Goal: Information Seeking & Learning: Learn about a topic

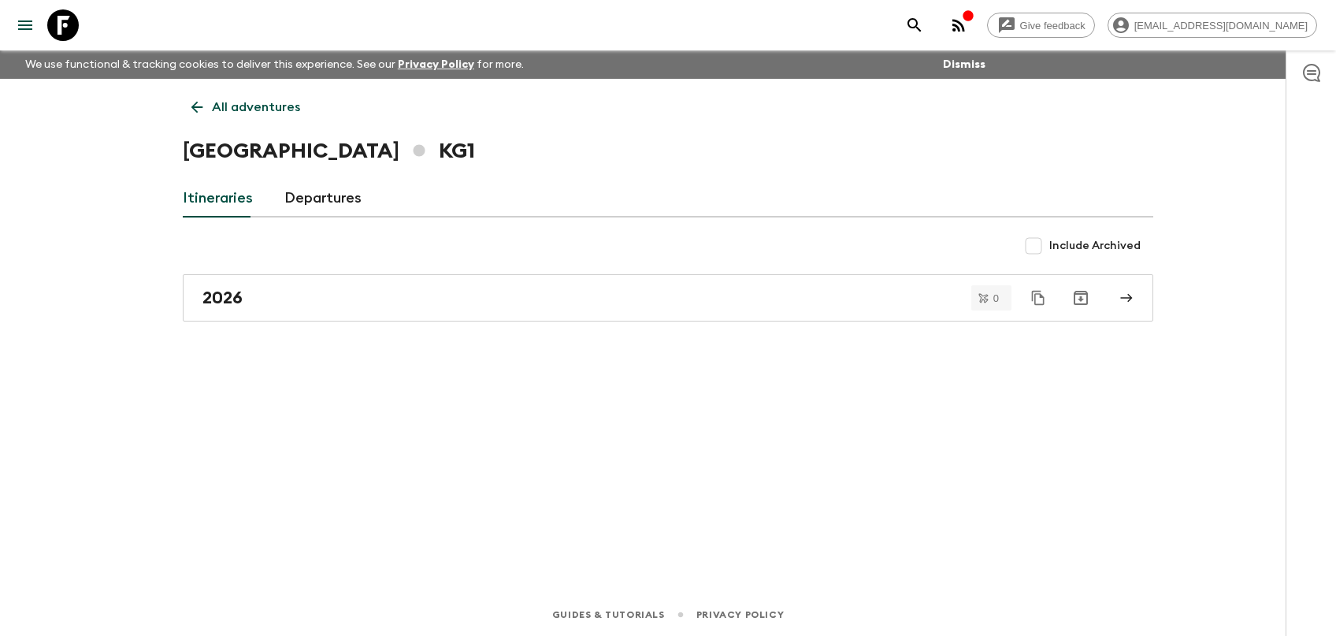
click at [336, 180] on div "All adventures Kyrgyzstan KG1 Itineraries Departures Include Archived 2026 0" at bounding box center [668, 314] width 1008 height 470
click at [328, 194] on link "Departures" at bounding box center [322, 199] width 77 height 38
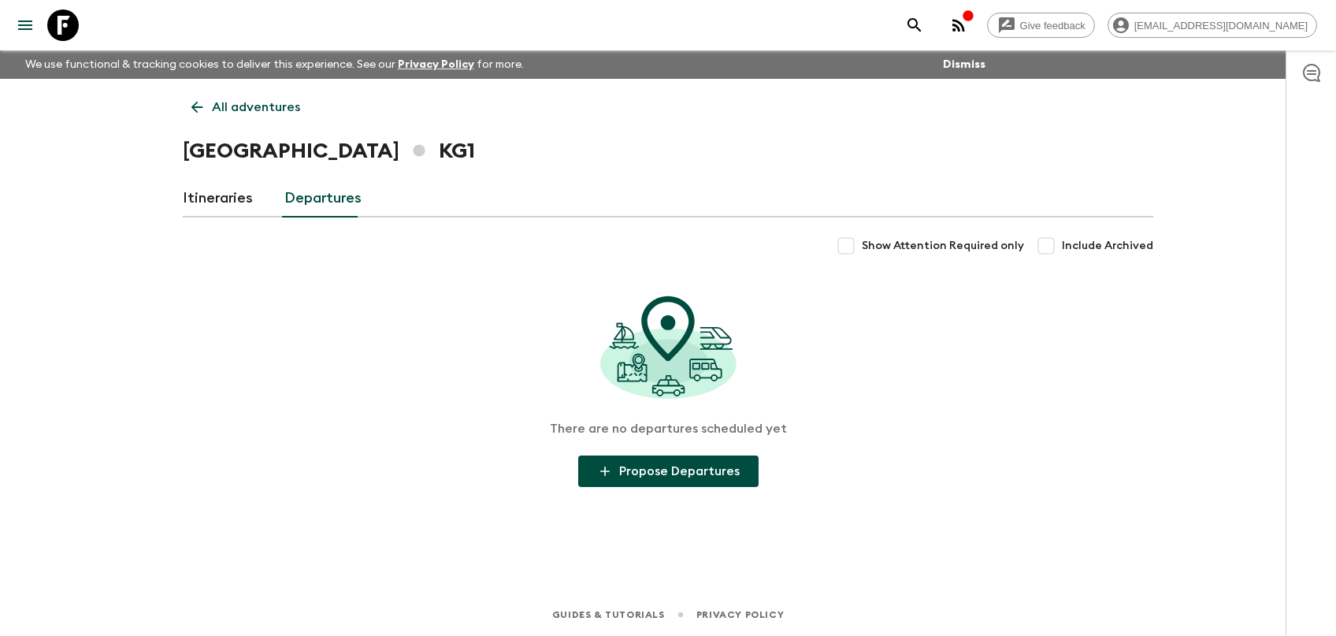
click at [328, 212] on link "Departures" at bounding box center [322, 199] width 77 height 38
click at [210, 207] on link "Itineraries" at bounding box center [218, 199] width 70 height 38
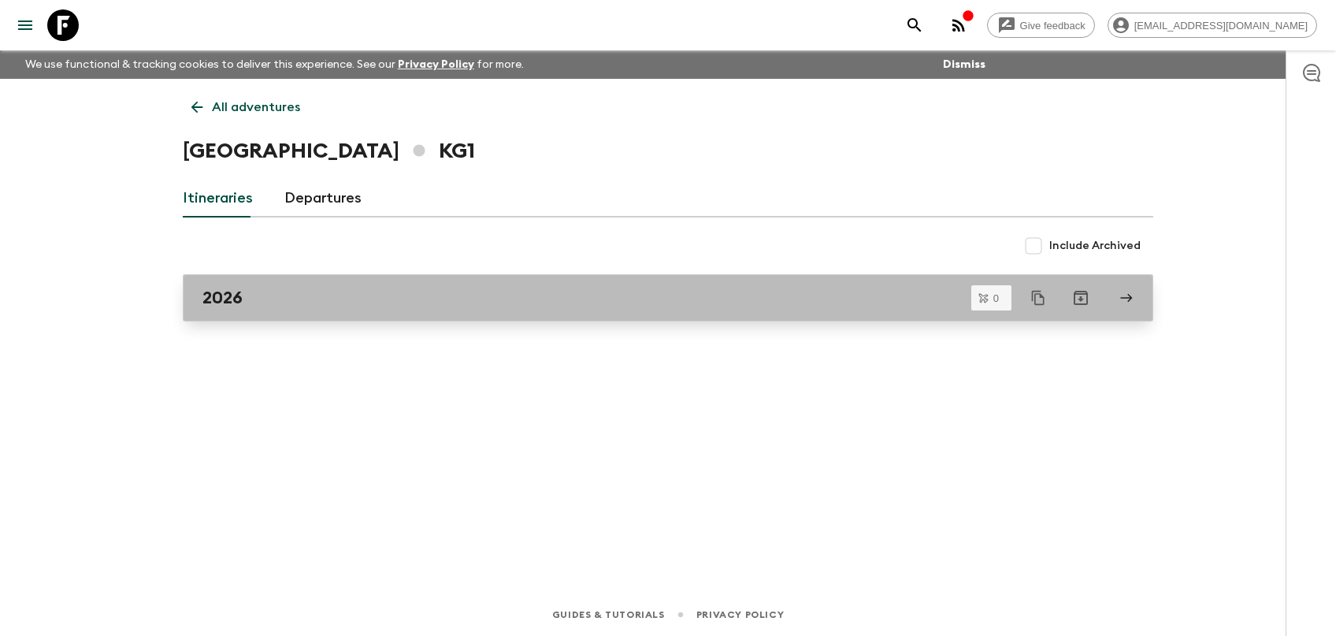
click at [226, 299] on h2 "2026" at bounding box center [222, 298] width 40 height 20
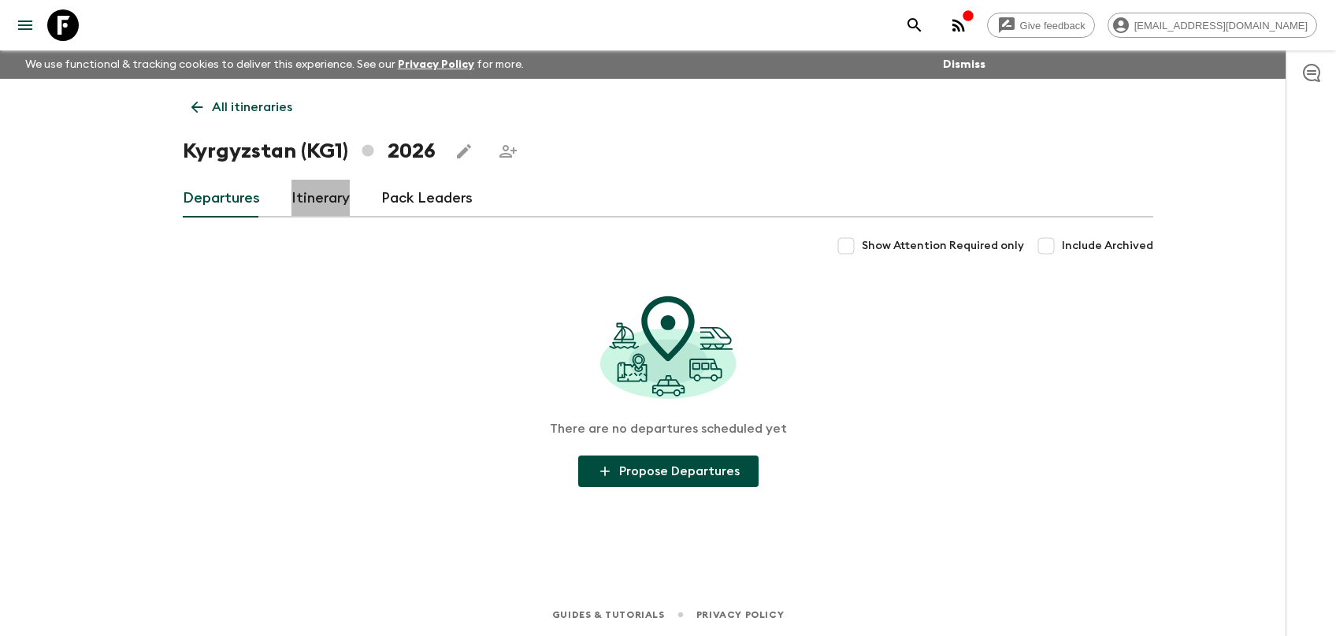
click at [315, 196] on link "Itinerary" at bounding box center [320, 199] width 58 height 38
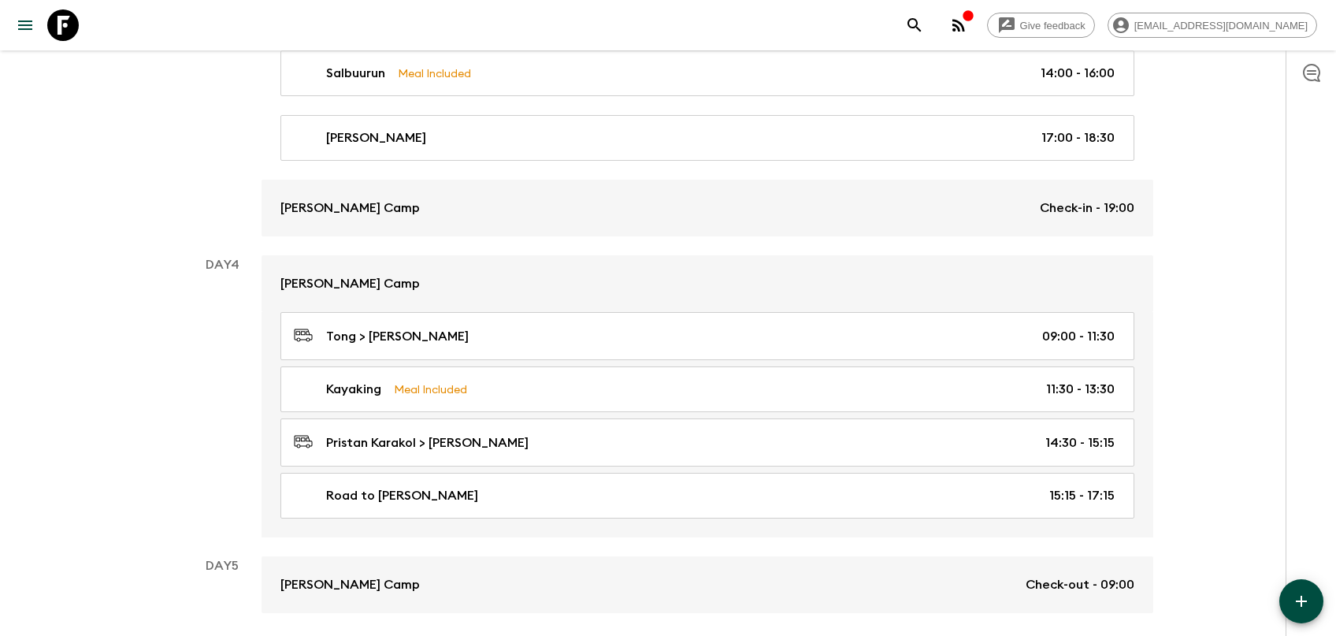
scroll to position [1313, 0]
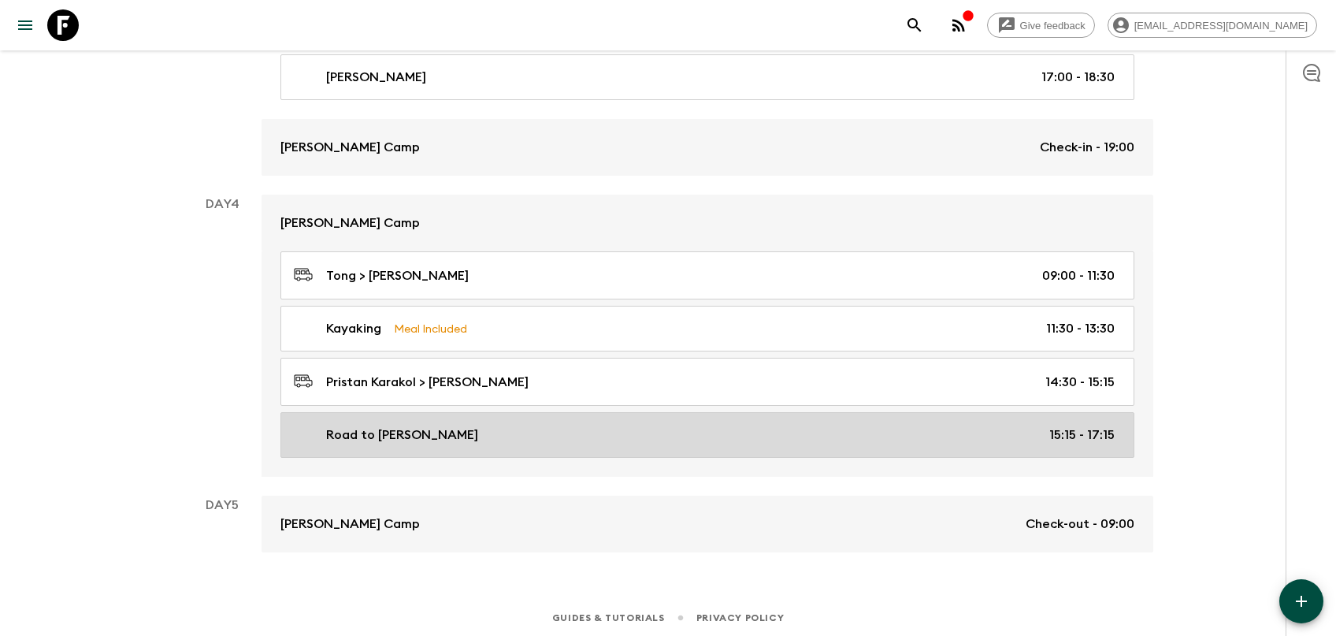
click at [533, 434] on div "Road to [PERSON_NAME] 15:15 - 17:15" at bounding box center [704, 434] width 821 height 19
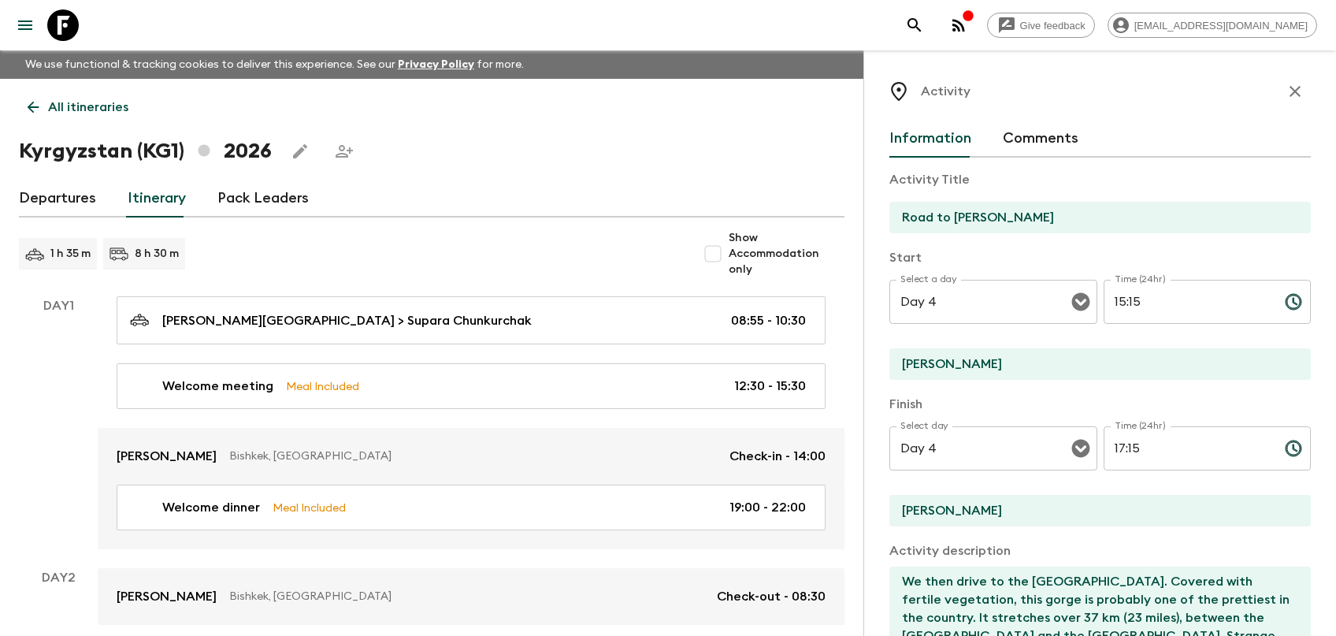
click at [1300, 93] on icon "button" at bounding box center [1295, 91] width 19 height 19
